Goal: Find specific page/section: Find specific page/section

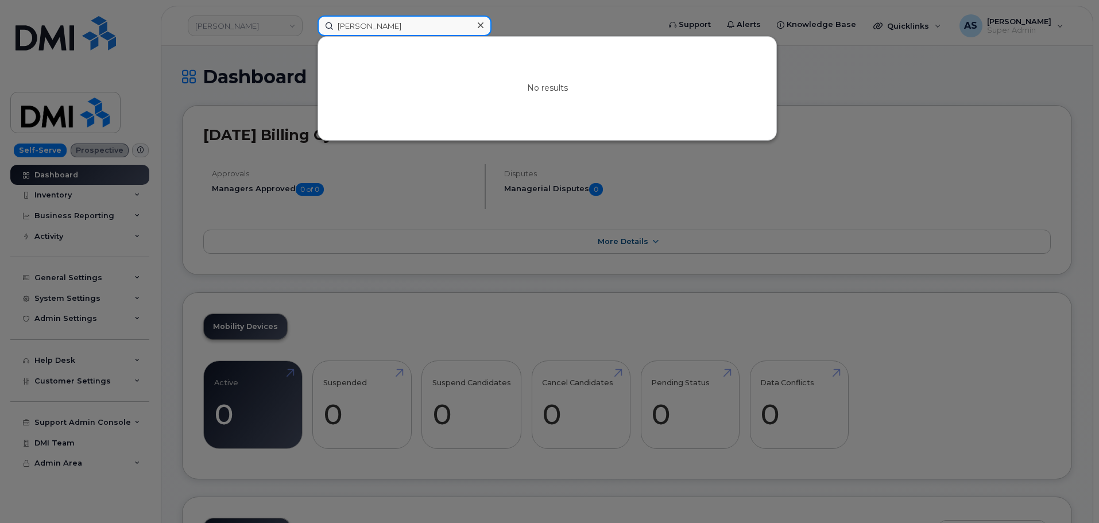
click at [438, 28] on input "[PERSON_NAME]" at bounding box center [404, 26] width 174 height 21
drag, startPoint x: 437, startPoint y: 26, endPoint x: 215, endPoint y: 32, distance: 222.2
click at [308, 33] on div "[PERSON_NAME] No results" at bounding box center [484, 26] width 353 height 21
paste input "5635994188"
type input "5635994188"
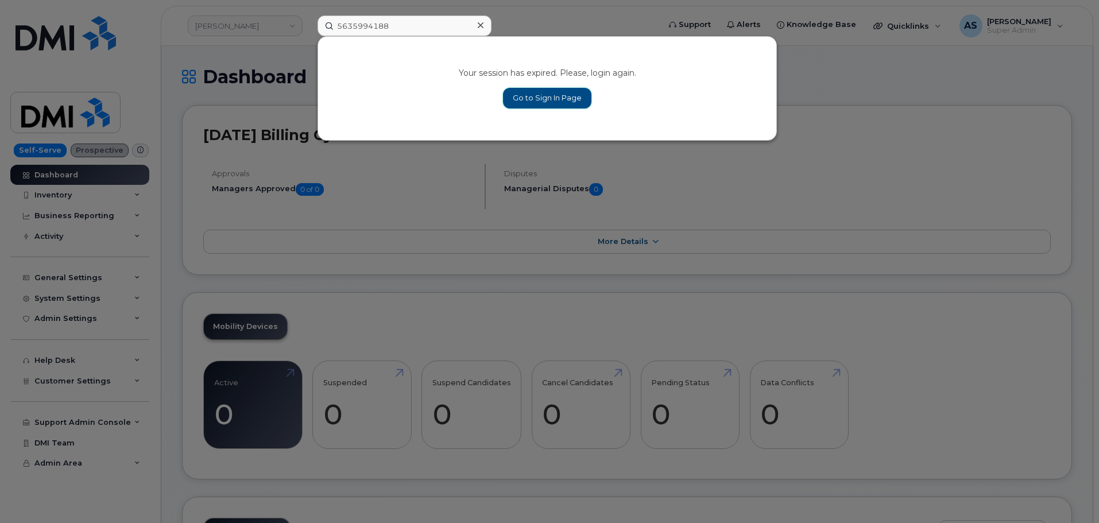
click at [563, 96] on link "Go to Sign In Page" at bounding box center [547, 98] width 88 height 21
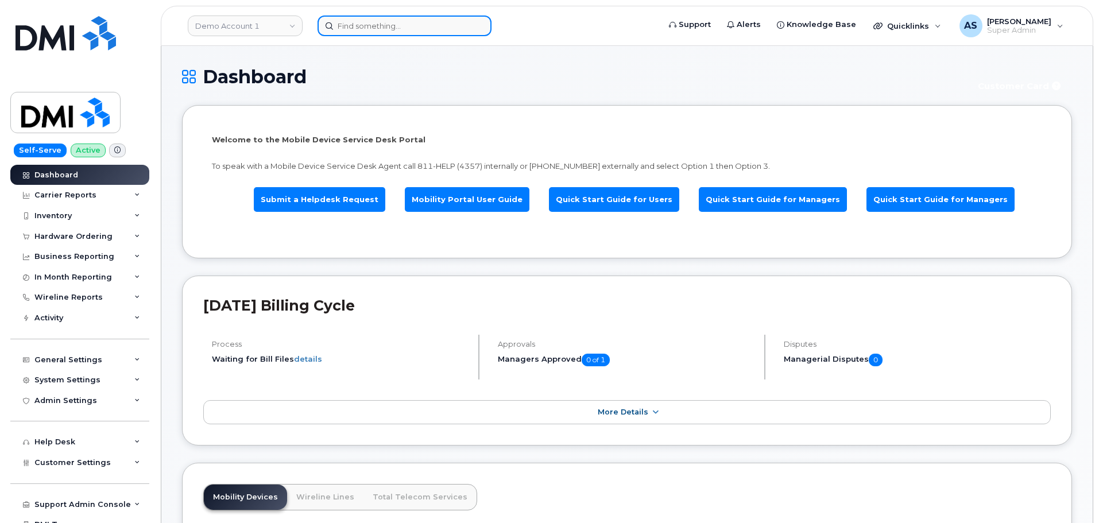
click at [373, 28] on input at bounding box center [404, 26] width 174 height 21
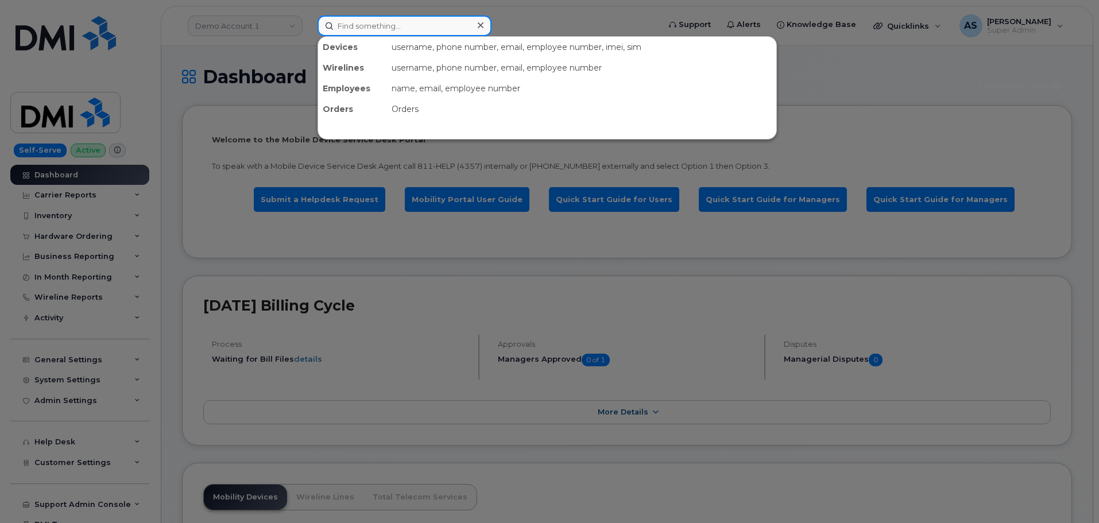
paste input "5635994188"
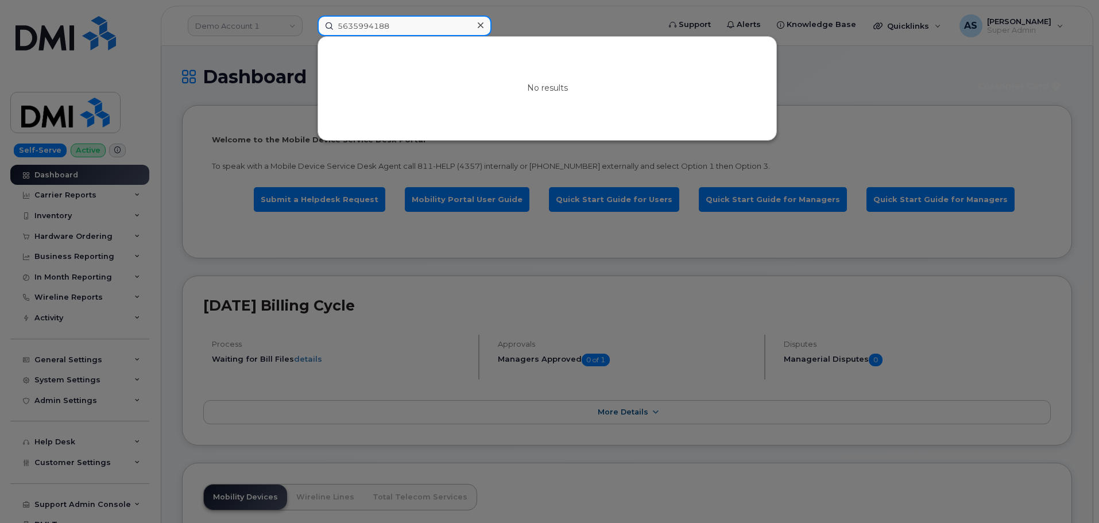
type input "5635994188"
drag, startPoint x: 516, startPoint y: 14, endPoint x: 350, endPoint y: 1, distance: 166.5
click at [509, 16] on div at bounding box center [549, 261] width 1099 height 523
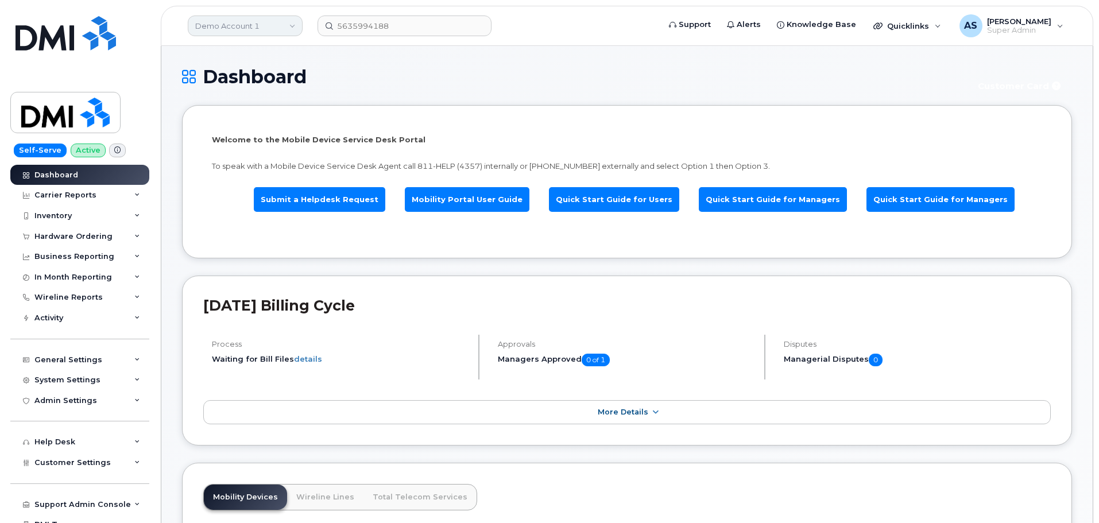
click at [281, 21] on link "Demo Account 1" at bounding box center [245, 26] width 115 height 21
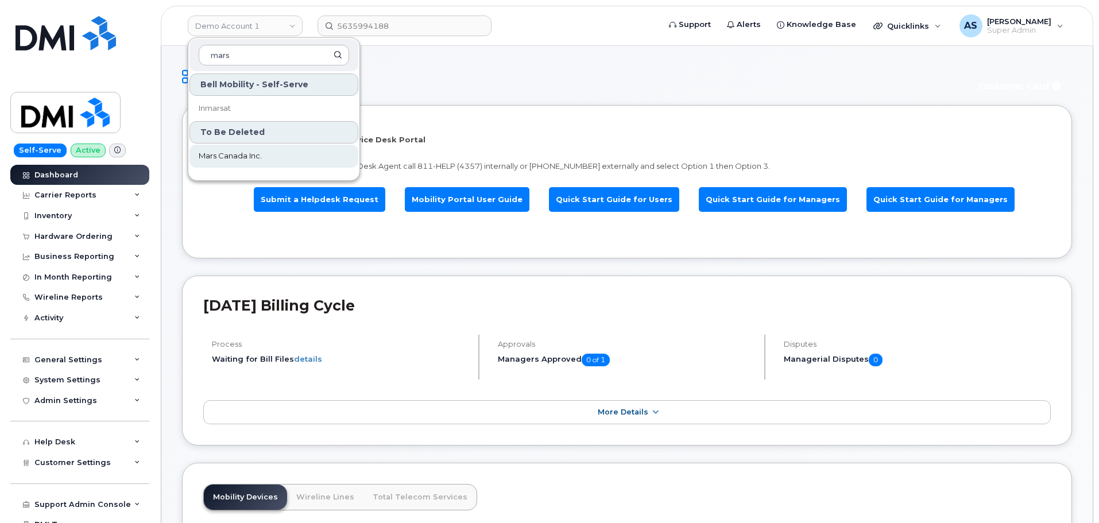
type input "mars"
click at [284, 153] on link "Mars Canada Inc." at bounding box center [273, 156] width 169 height 23
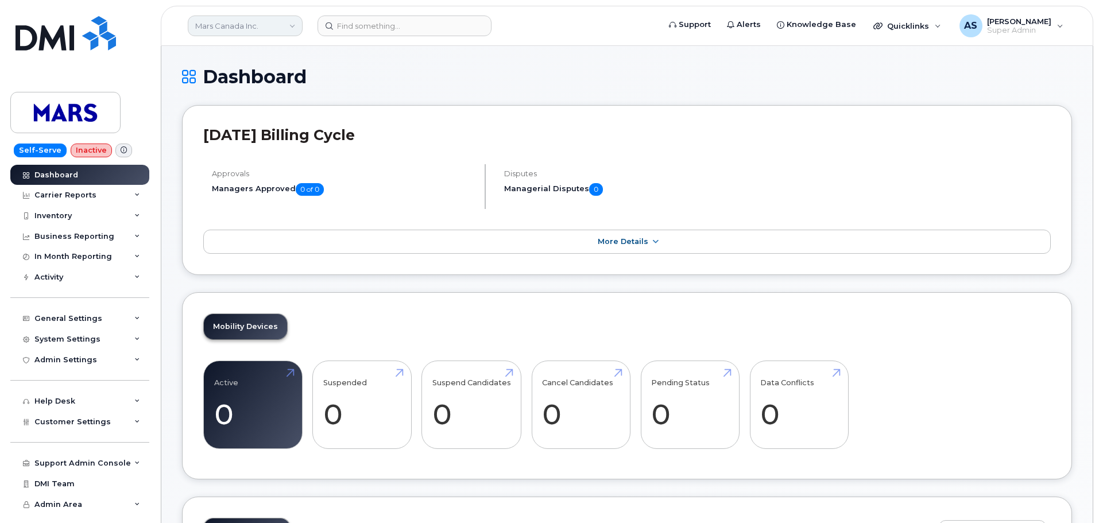
click at [272, 24] on link "Mars Canada Inc." at bounding box center [245, 26] width 115 height 21
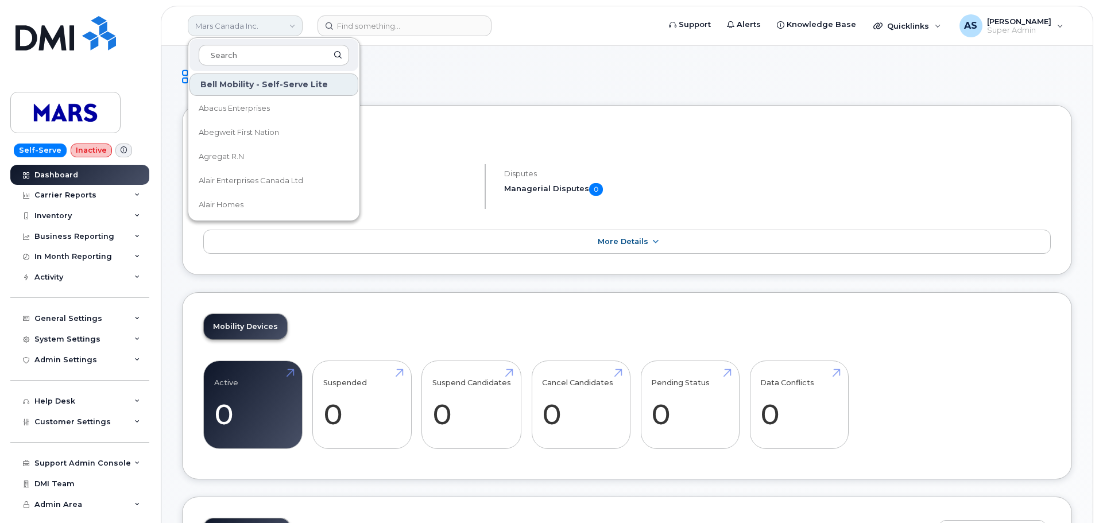
click at [270, 23] on link "Mars Canada Inc." at bounding box center [245, 26] width 115 height 21
click at [547, 40] on header "Mars Canada Inc. Bell Mobility - Self-Serve Lite Abacus Enterprises Abegweit Fi…" at bounding box center [627, 26] width 932 height 40
